Goal: Download file/media

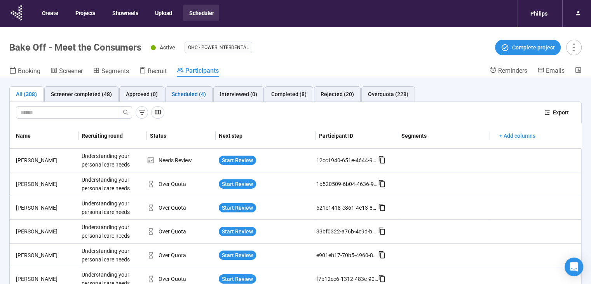
drag, startPoint x: 0, startPoint y: 0, endPoint x: 201, endPoint y: 94, distance: 222.0
click at [201, 94] on div "Scheduled (4)" at bounding box center [189, 94] width 34 height 9
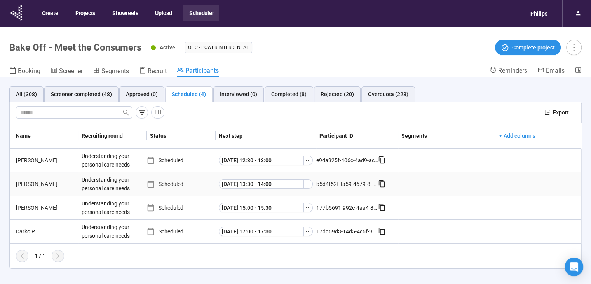
click at [112, 178] on div "Understanding your personal care needs" at bounding box center [107, 183] width 58 height 23
click at [169, 181] on div "Scheduled" at bounding box center [181, 184] width 69 height 9
click at [33, 182] on div "[PERSON_NAME]" at bounding box center [46, 184] width 66 height 9
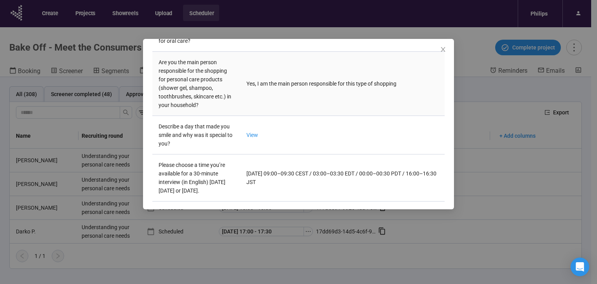
scroll to position [284, 0]
click at [252, 132] on link "View" at bounding box center [252, 135] width 12 height 6
click at [441, 52] on icon "close" at bounding box center [443, 49] width 6 height 6
